Goal: Information Seeking & Learning: Learn about a topic

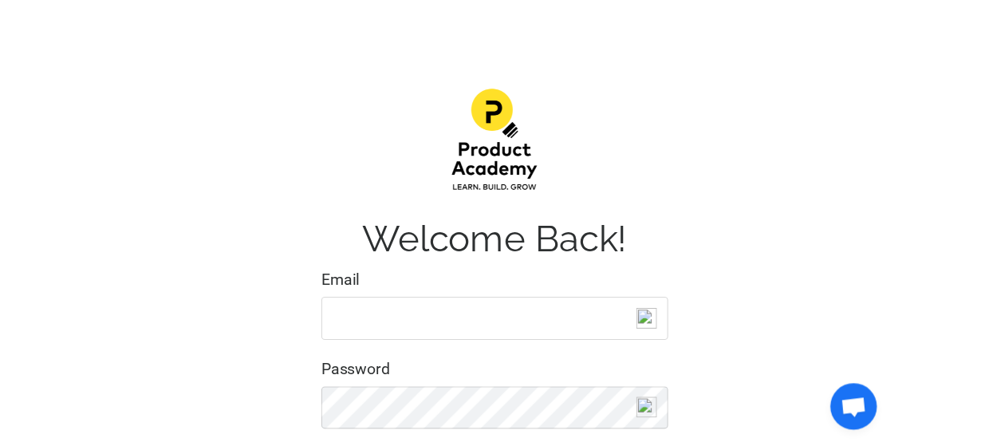
scroll to position [159, 0]
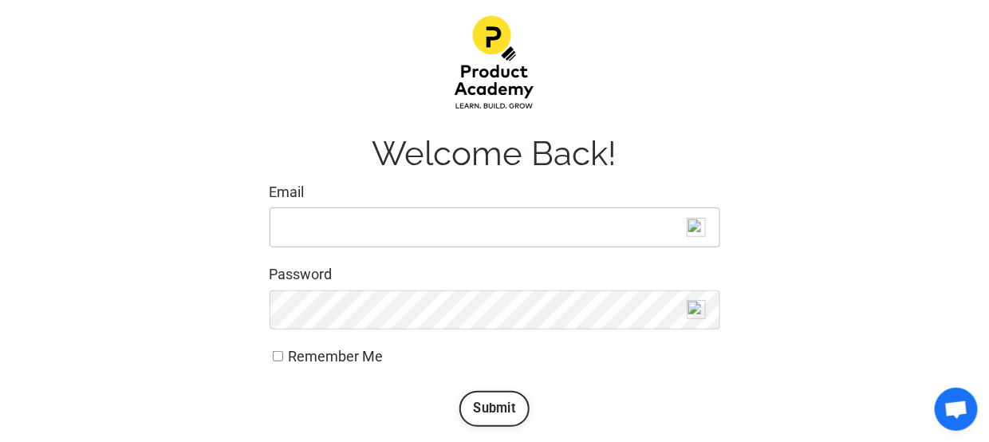
click at [388, 221] on input "Email" at bounding box center [495, 227] width 451 height 40
type input "mail2meenatchi@gmail.com"
click at [499, 391] on button "Submit" at bounding box center [494, 408] width 71 height 35
